Goal: Task Accomplishment & Management: Manage account settings

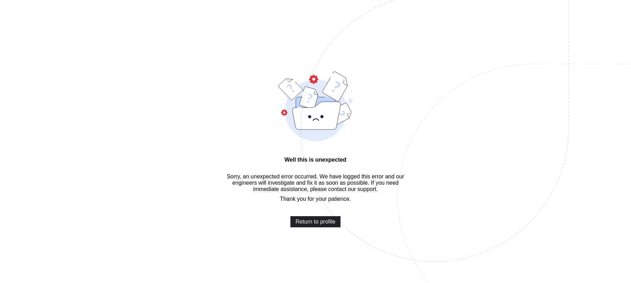
click at [321, 225] on span "Return to profile" at bounding box center [315, 222] width 40 height 6
